Goal: Task Accomplishment & Management: Manage account settings

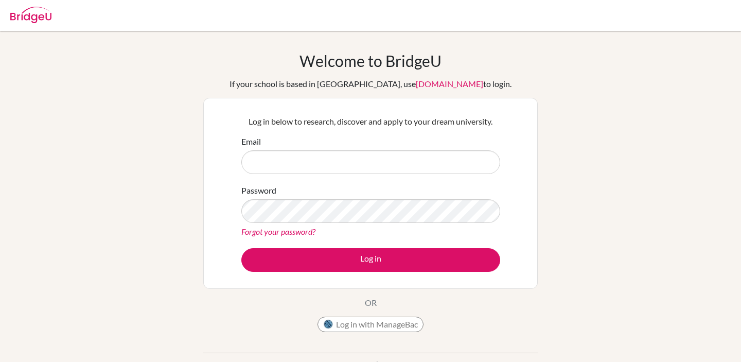
click at [374, 223] on div "Password Forgot your password?" at bounding box center [370, 211] width 259 height 54
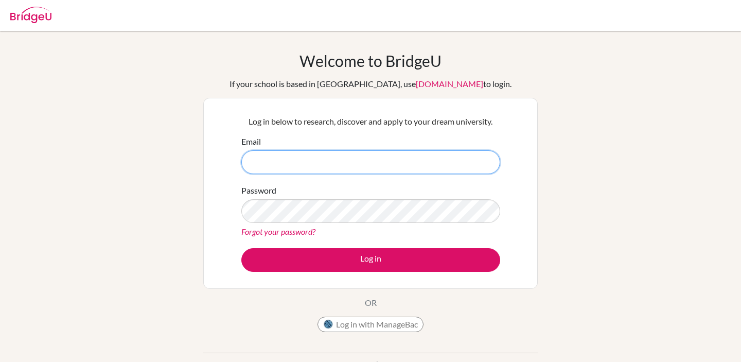
click at [394, 163] on input "Email" at bounding box center [370, 162] width 259 height 24
paste input "[EMAIL_ADDRESS][DOMAIN_NAME]"
type input "[EMAIL_ADDRESS][DOMAIN_NAME]"
click at [241, 248] on button "Log in" at bounding box center [370, 260] width 259 height 24
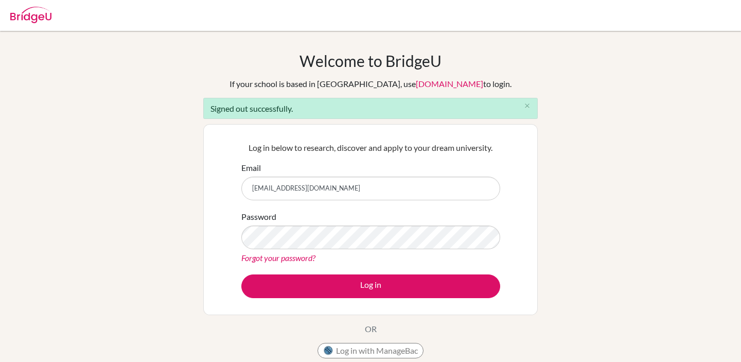
type input "rafiq.saladdin+advisor@bridge-u.com"
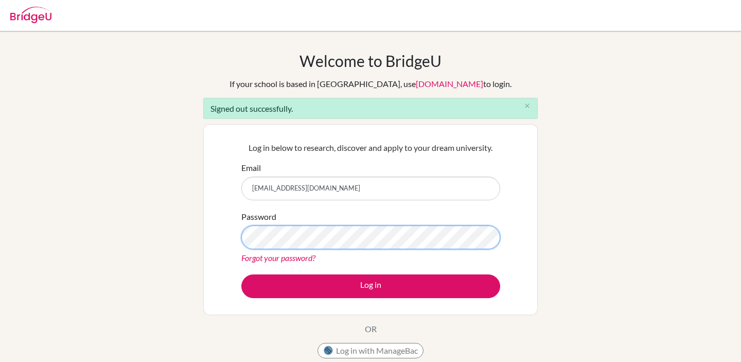
click at [241, 274] on button "Log in" at bounding box center [370, 286] width 259 height 24
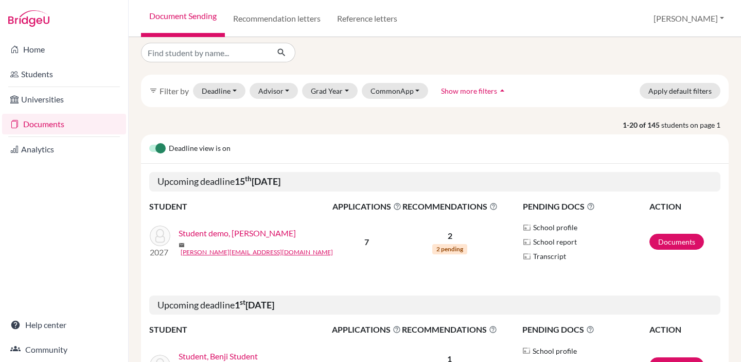
scroll to position [43, 0]
